Goal: Navigation & Orientation: Go to known website

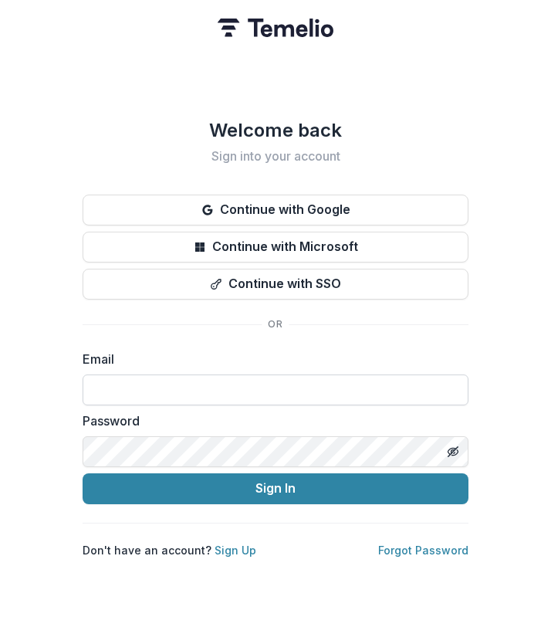
click at [148, 381] on input at bounding box center [276, 390] width 386 height 31
type input "**********"
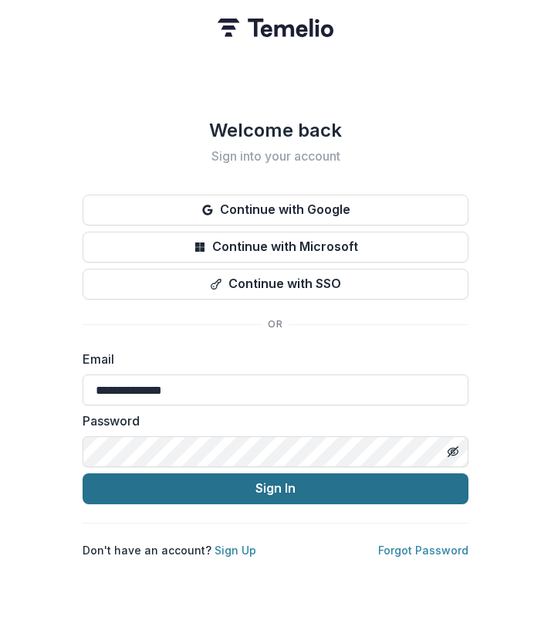
click at [219, 484] on button "Sign In" at bounding box center [276, 488] width 386 height 31
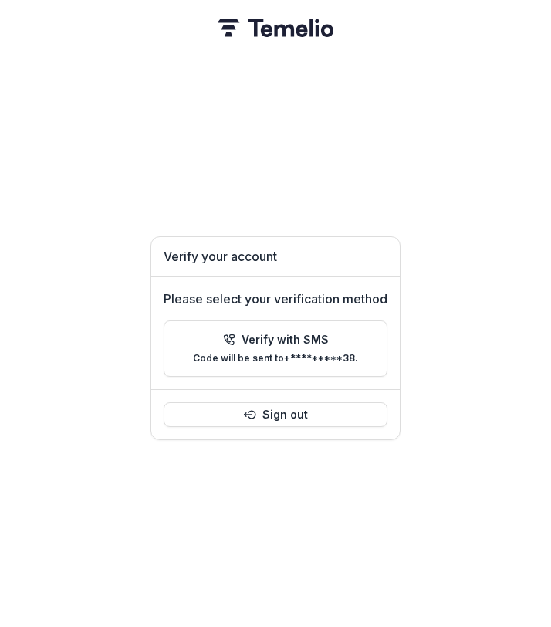
click at [229, 290] on p "Please select your verification method" at bounding box center [276, 299] width 224 height 19
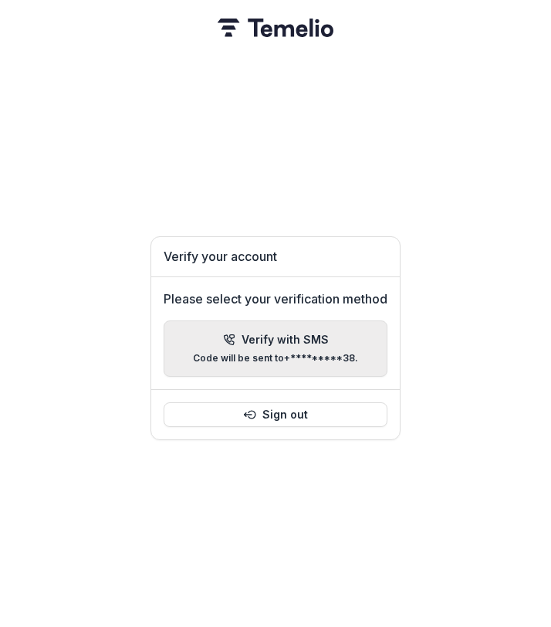
click at [229, 334] on icon "button" at bounding box center [229, 340] width 12 height 12
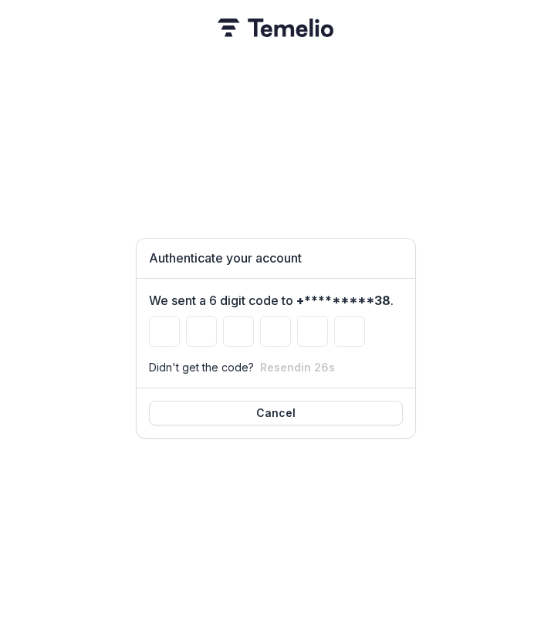
type input "*"
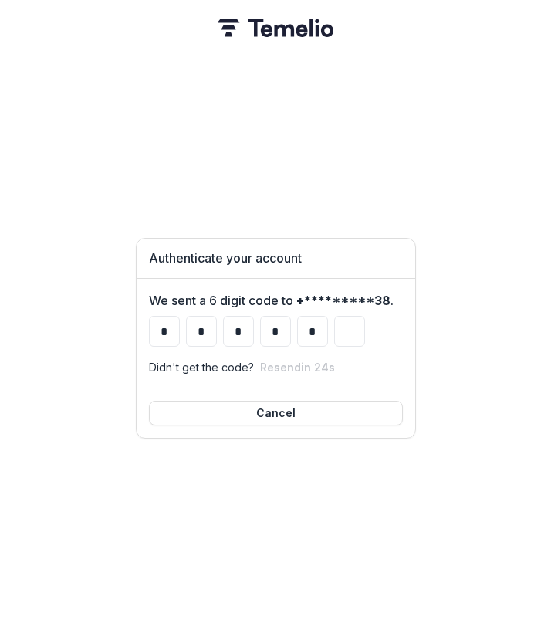
type input "*"
